Goal: Information Seeking & Learning: Learn about a topic

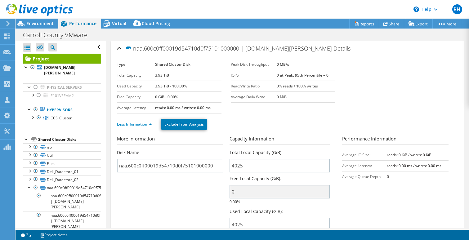
select select "USD"
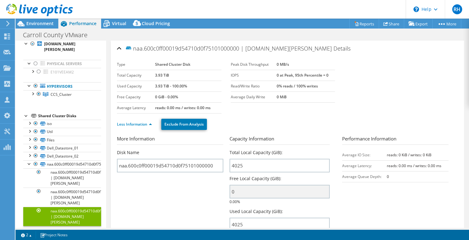
click at [380, 98] on section "Type Shared Cluster Disk Total Capacity 3.93 TiB Used Capacity 3.93 TiB - 100.0…" at bounding box center [287, 86] width 341 height 54
click at [30, 160] on div at bounding box center [29, 163] width 6 height 6
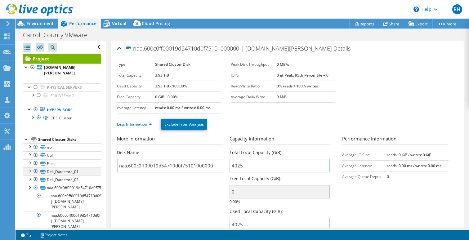
scroll to position [0, 0]
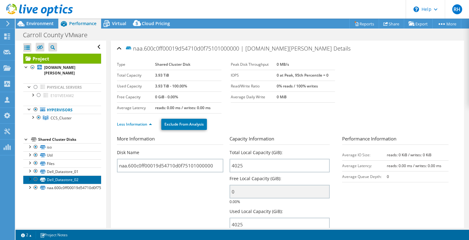
click at [69, 176] on link "Dell_Datastore_02" at bounding box center [62, 180] width 78 height 8
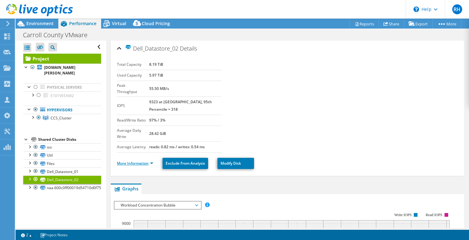
click at [151, 161] on link "More Information" at bounding box center [135, 163] width 36 height 5
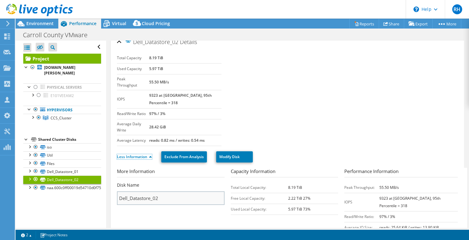
scroll to position [1, 0]
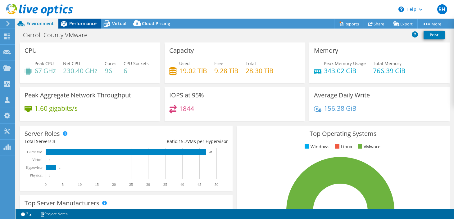
click at [77, 23] on span "Performance" at bounding box center [82, 23] width 27 height 6
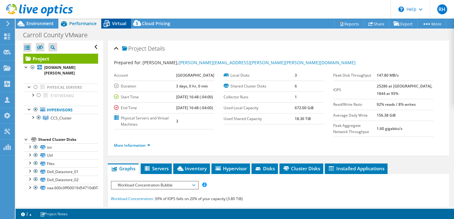
click at [112, 26] on span "Virtual" at bounding box center [119, 23] width 14 height 6
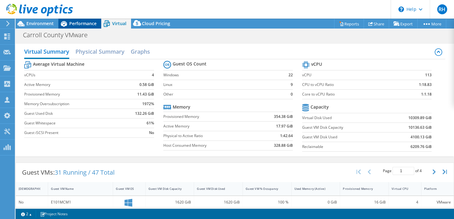
click at [87, 25] on span "Performance" at bounding box center [82, 23] width 27 height 6
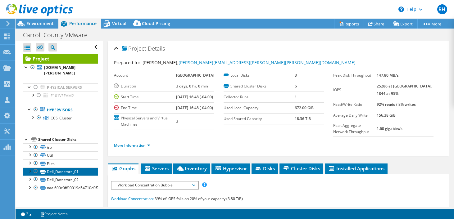
click at [61, 168] on link "Dell_Datastore_01" at bounding box center [60, 172] width 75 height 8
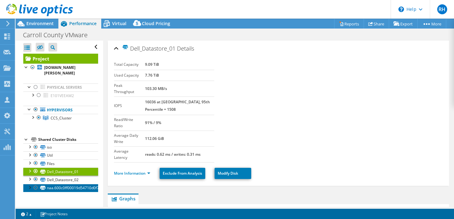
click at [58, 184] on link "naa.600c0ff00019d54710d0f75101000000" at bounding box center [60, 188] width 75 height 8
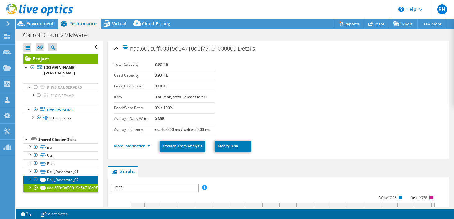
click at [62, 176] on link "Dell_Datastore_02" at bounding box center [60, 180] width 75 height 8
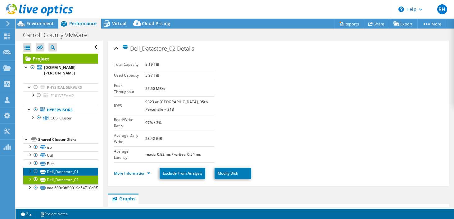
click at [65, 168] on link "Dell_Datastore_01" at bounding box center [60, 172] width 75 height 8
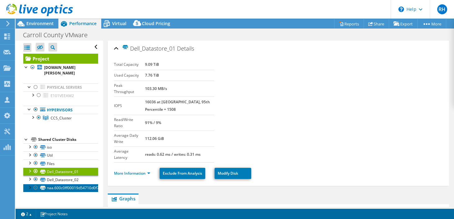
click at [63, 184] on link "naa.600c0ff00019d54710d0f75101000000" at bounding box center [60, 188] width 75 height 8
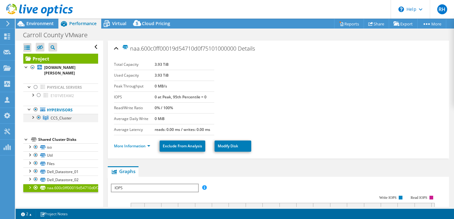
click at [34, 114] on div at bounding box center [32, 117] width 6 height 6
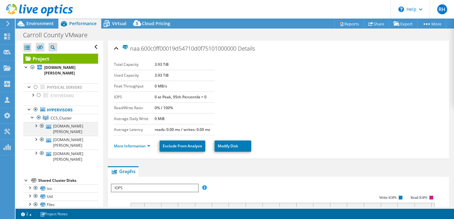
click at [37, 122] on div at bounding box center [36, 125] width 6 height 6
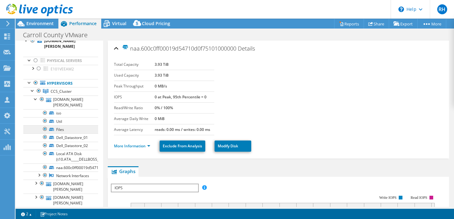
scroll to position [25, 0]
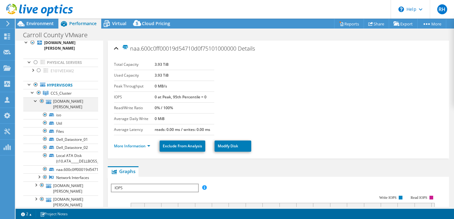
click at [36, 97] on div at bounding box center [36, 100] width 6 height 6
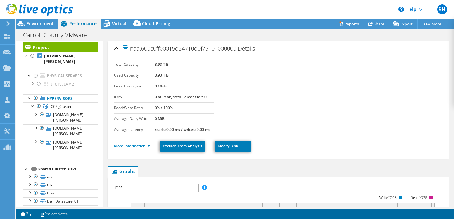
scroll to position [11, 0]
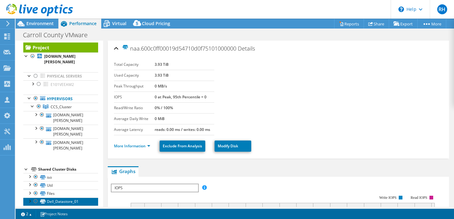
click at [69, 198] on link "Dell_Datastore_01" at bounding box center [60, 202] width 75 height 8
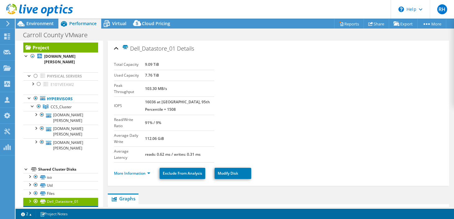
click at [68, 206] on link "Dell_Datastore_02" at bounding box center [60, 210] width 75 height 8
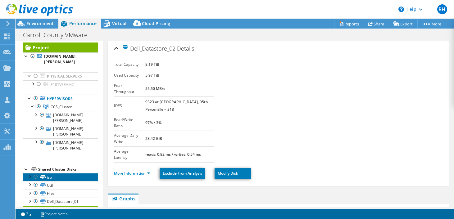
click at [51, 173] on link "iso" at bounding box center [60, 177] width 75 height 8
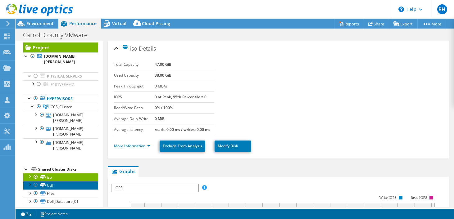
click at [51, 181] on link "Util" at bounding box center [60, 185] width 75 height 8
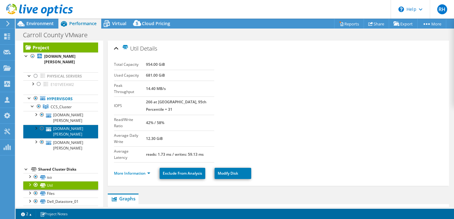
click at [72, 125] on link "[DOMAIN_NAME][PERSON_NAME]" at bounding box center [60, 132] width 75 height 14
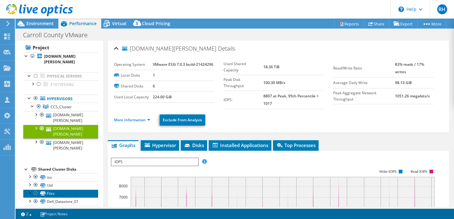
click at [55, 190] on link "Files" at bounding box center [60, 194] width 75 height 8
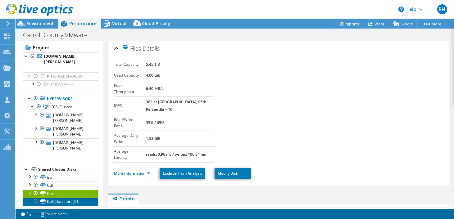
click at [57, 198] on link "Dell_Datastore_01" at bounding box center [60, 202] width 75 height 8
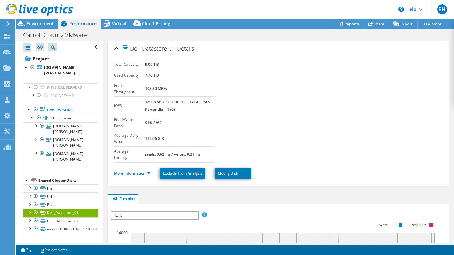
scroll to position [0, 0]
click at [116, 25] on span "Virtual" at bounding box center [119, 23] width 14 height 6
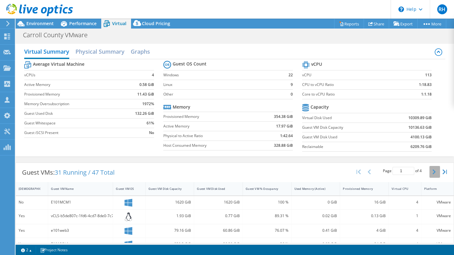
click at [432, 172] on icon "button" at bounding box center [433, 171] width 3 height 5
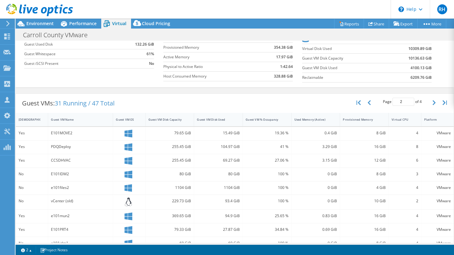
scroll to position [75, 0]
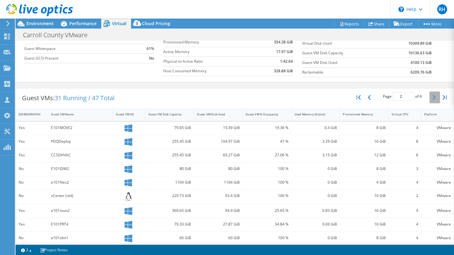
click at [432, 99] on icon "button" at bounding box center [433, 97] width 3 height 5
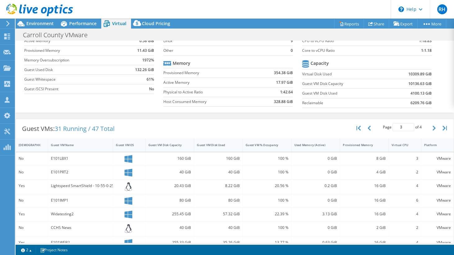
scroll to position [33, 0]
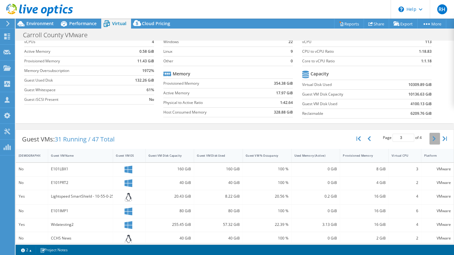
click at [432, 139] on icon "button" at bounding box center [433, 138] width 3 height 5
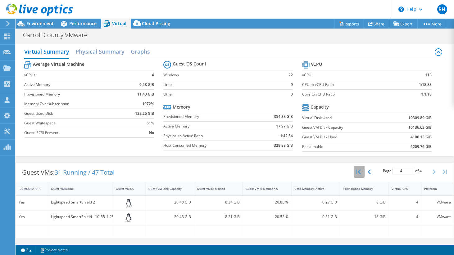
click at [357, 173] on icon "button" at bounding box center [358, 171] width 4 height 5
type input "1"
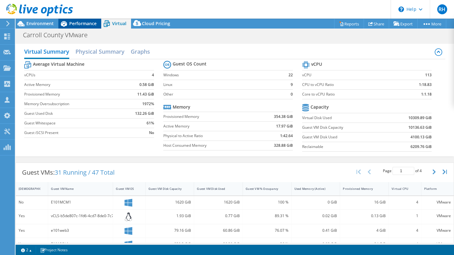
click at [89, 20] on span "Performance" at bounding box center [82, 23] width 27 height 6
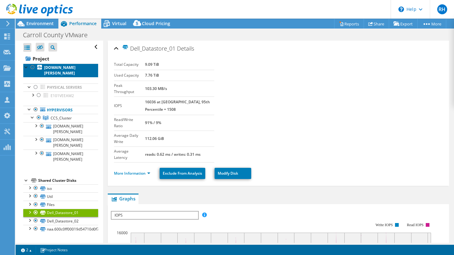
click at [68, 65] on b "[DOMAIN_NAME][PERSON_NAME]" at bounding box center [59, 70] width 31 height 11
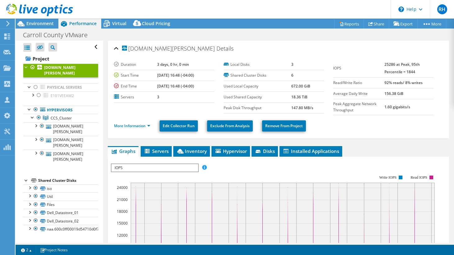
click at [248, 170] on rect at bounding box center [273, 229] width 325 height 124
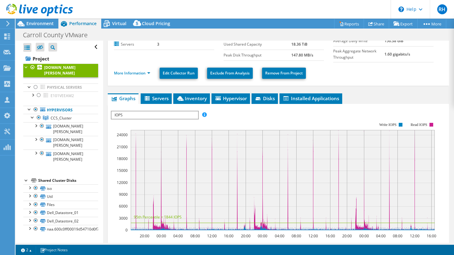
scroll to position [53, 0]
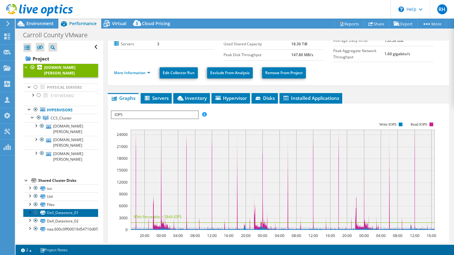
click at [72, 209] on link "Dell_Datastore_01" at bounding box center [60, 213] width 75 height 8
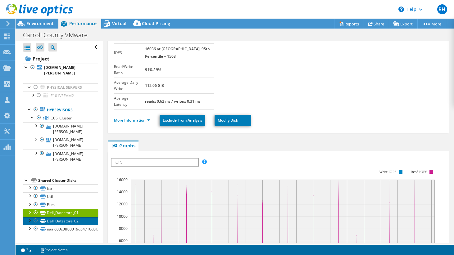
click at [73, 217] on link "Dell_Datastore_02" at bounding box center [60, 221] width 75 height 8
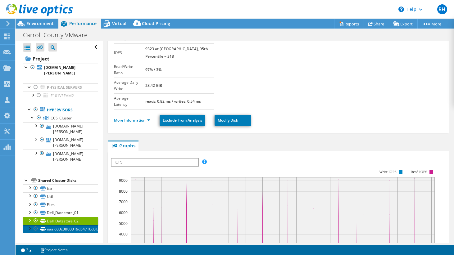
click at [73, 219] on link "naa.600c0ff00019d54710d0f75101000000" at bounding box center [60, 229] width 75 height 8
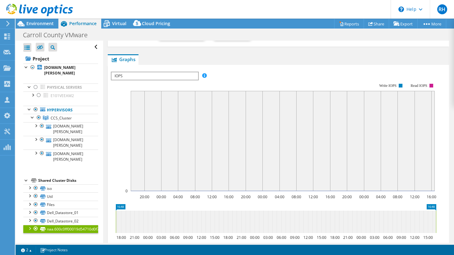
scroll to position [102, 0]
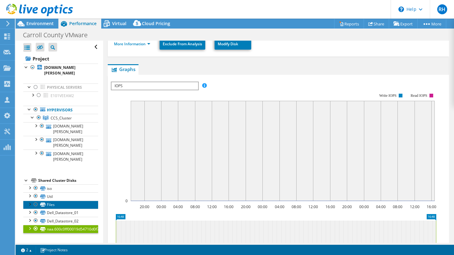
click at [47, 201] on link "Files" at bounding box center [60, 205] width 75 height 8
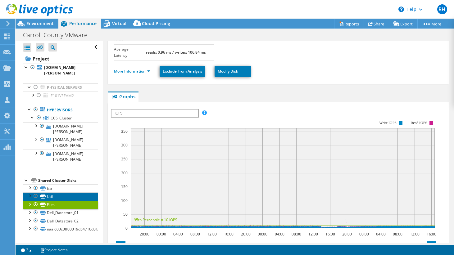
click at [50, 192] on link "Util" at bounding box center [60, 196] width 75 height 8
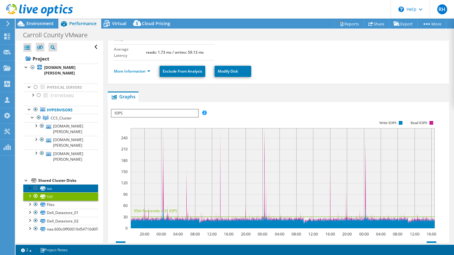
click at [58, 184] on link "iso" at bounding box center [60, 188] width 75 height 8
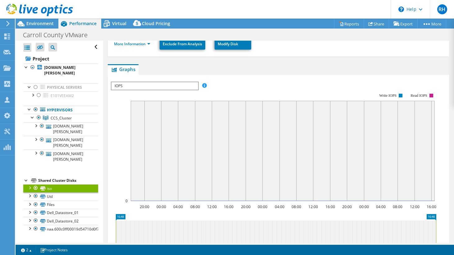
click at [59, 219] on div "Open All Close All Hide Excluded Nodes Project Tree Filter" at bounding box center [59, 142] width 87 height 202
click at [104, 205] on div "iso Details Total Capacity 47.00 GiB Used Capacity 38.00 GiB Peak Throughput 0 …" at bounding box center [278, 138] width 350 height 398
